Goal: Browse casually

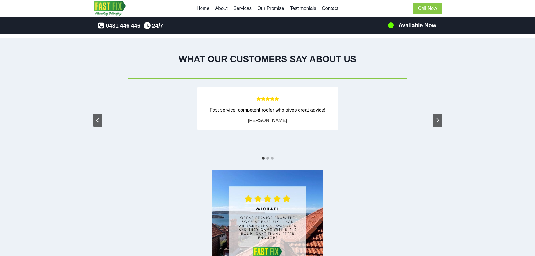
scroll to position [899, 0]
click at [434, 119] on button "Next slide" at bounding box center [437, 119] width 9 height 13
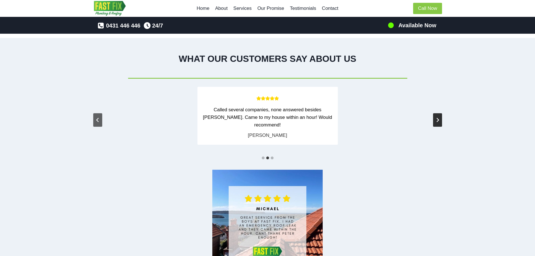
click at [434, 119] on button "Next slide" at bounding box center [437, 119] width 9 height 13
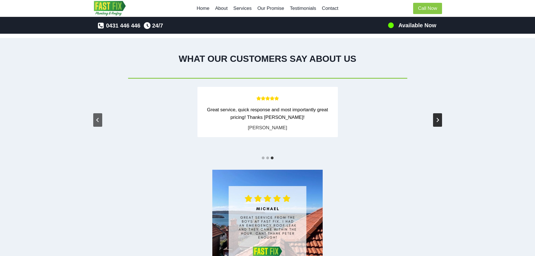
click at [434, 119] on button "Go to first slide" at bounding box center [437, 119] width 9 height 13
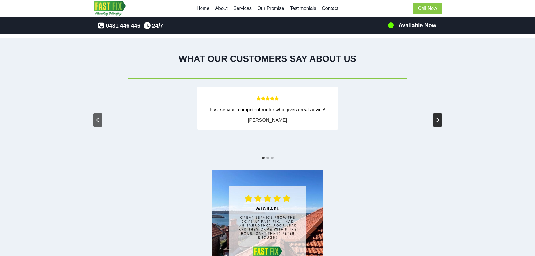
click at [434, 119] on button "Next slide" at bounding box center [437, 119] width 9 height 13
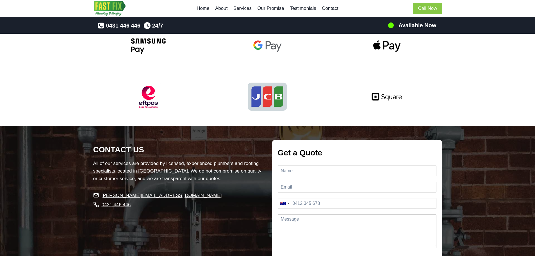
scroll to position [1264, 0]
